Goal: Transaction & Acquisition: Purchase product/service

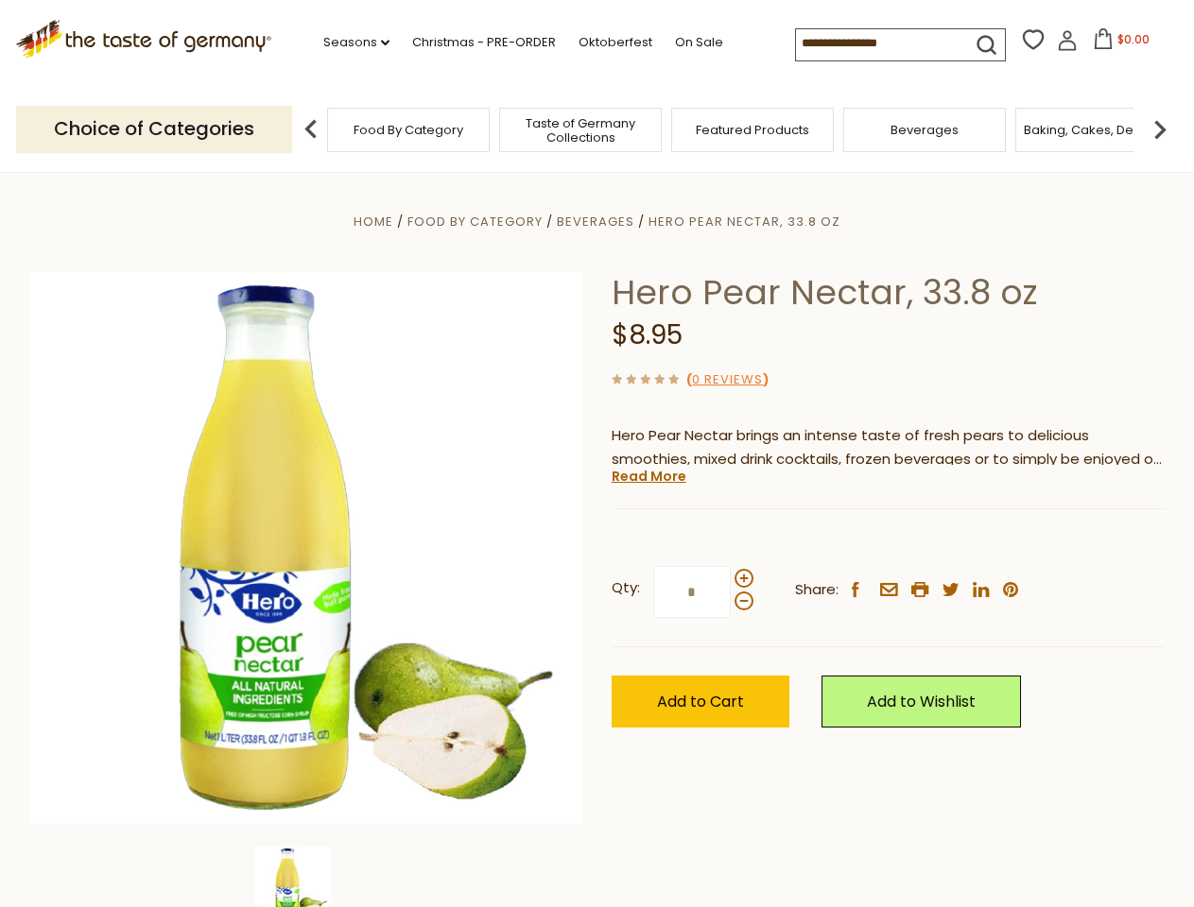
click at [596, 454] on div "Home Food By Category [GEOGRAPHIC_DATA] Hero Pear Nectar, 33.8 oz Hero Pear Nec…" at bounding box center [597, 574] width 1162 height 728
click at [349, 43] on link "Seasons dropdown_arrow" at bounding box center [356, 42] width 66 height 21
click at [877, 43] on input at bounding box center [876, 42] width 160 height 26
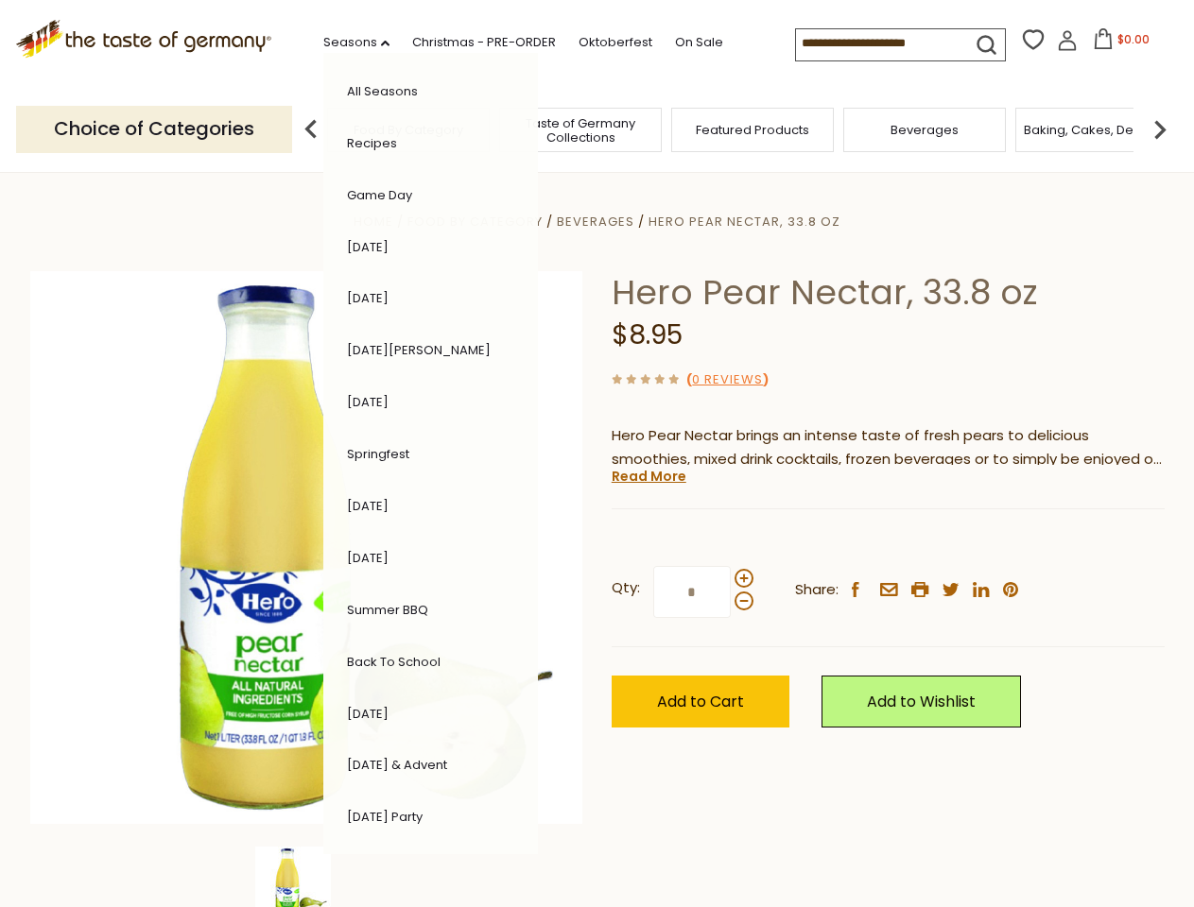
click at [1117, 44] on span "$0.00" at bounding box center [1133, 39] width 32 height 16
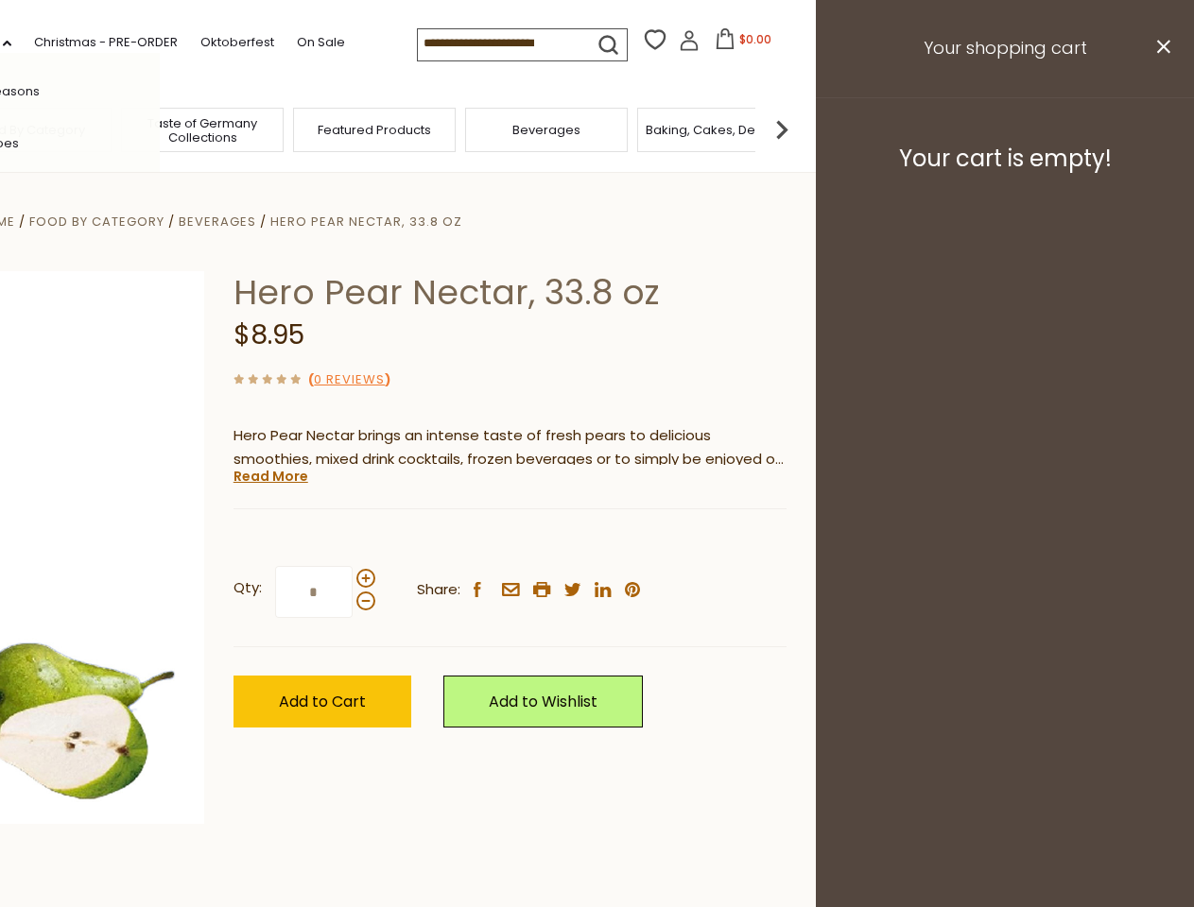
click at [160, 129] on div "All Seasons Recipes Game Day [DATE] [DATE] [DATE][PERSON_NAME] [DATE] Springfes…" at bounding box center [52, 453] width 215 height 801
click at [1160, 129] on footer "Your cart is empty!" at bounding box center [1005, 158] width 378 height 122
click at [596, 540] on div "Qty: * Share: facebook email printer twitter linkedin pinterest" at bounding box center [509, 593] width 553 height 110
click at [306, 877] on div "Home Food By Category [GEOGRAPHIC_DATA] Hero Pear Nectar, 33.8 oz Hero Pear Nec…" at bounding box center [219, 574] width 1162 height 728
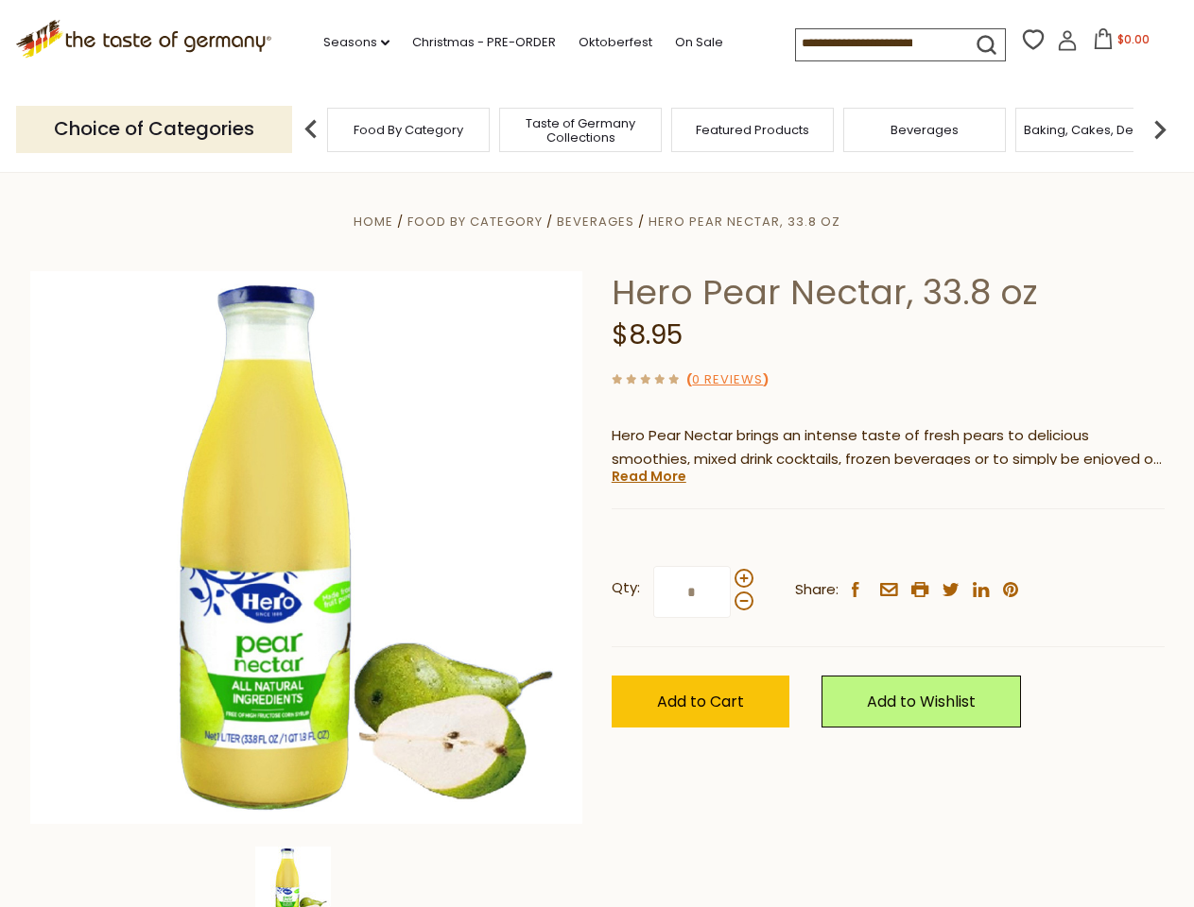
click at [306, 877] on img at bounding box center [293, 885] width 76 height 76
click at [647, 476] on link "Read More" at bounding box center [648, 476] width 75 height 19
